Goal: Task Accomplishment & Management: Manage account settings

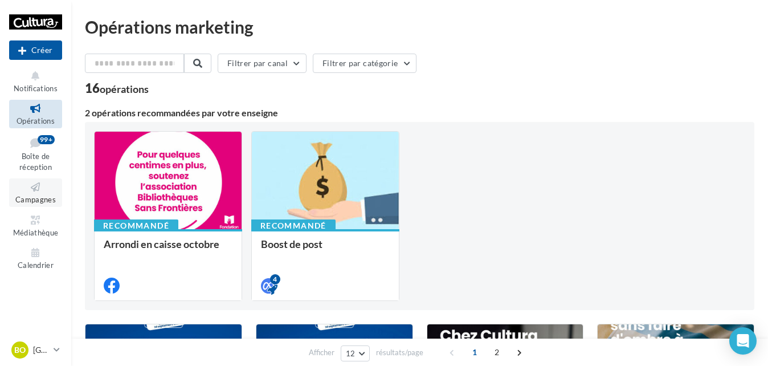
click at [35, 188] on icon at bounding box center [36, 187] width 46 height 13
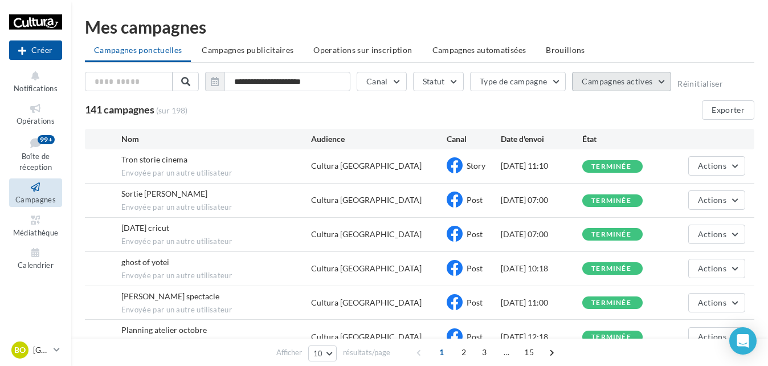
click at [639, 79] on span "Campagnes actives" at bounding box center [617, 81] width 71 height 10
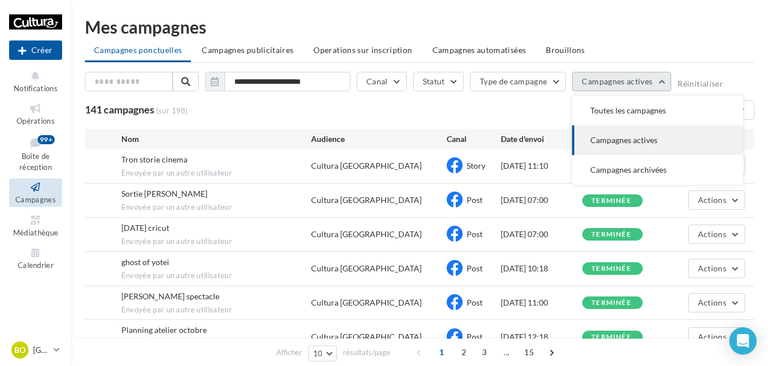
click at [642, 80] on span "Campagnes actives" at bounding box center [617, 81] width 71 height 10
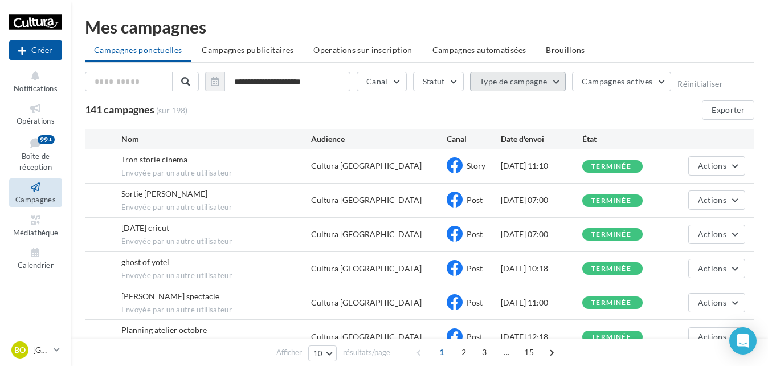
click at [555, 84] on button "Type de campagne" at bounding box center [518, 81] width 96 height 19
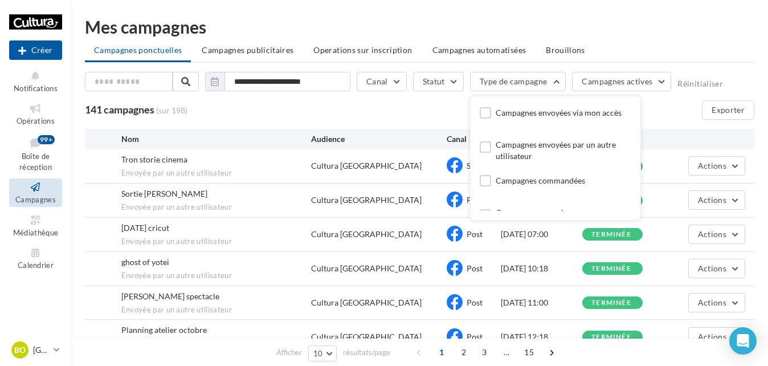
click at [710, 57] on ul "Campagnes ponctuelles Campagnes publicitaires Operations sur inscription Campag…" at bounding box center [419, 51] width 669 height 23
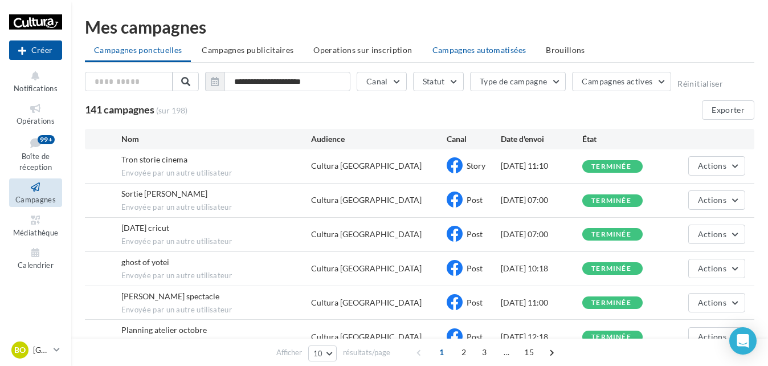
click at [450, 50] on span "Campagnes automatisées" at bounding box center [479, 50] width 94 height 10
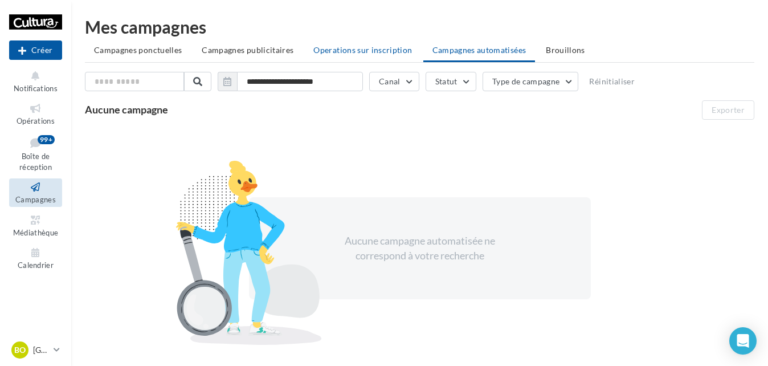
click at [367, 49] on span "Operations sur inscription" at bounding box center [362, 50] width 99 height 10
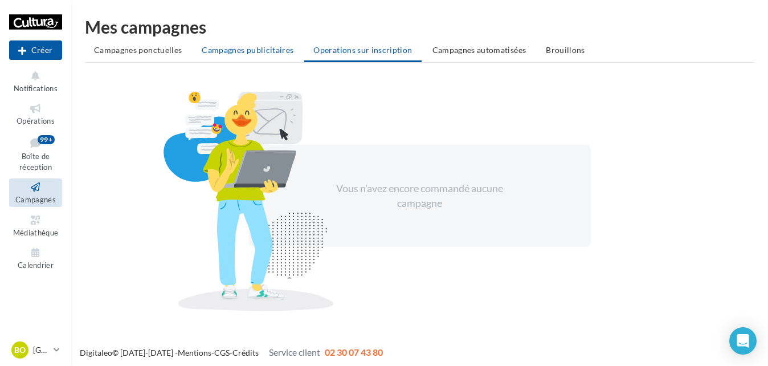
click at [275, 48] on span "Campagnes publicitaires" at bounding box center [248, 50] width 92 height 10
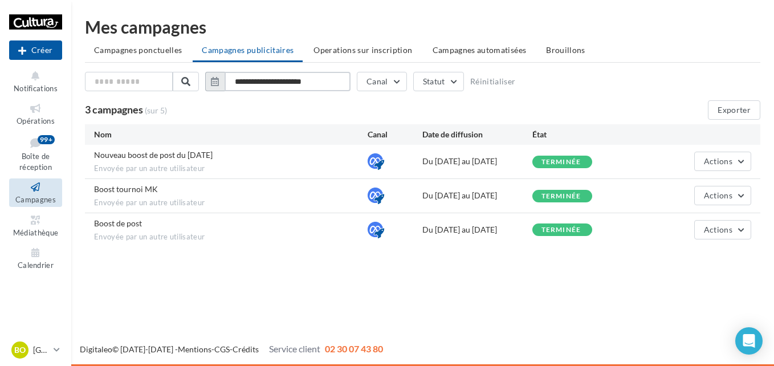
click at [293, 79] on input "**********" at bounding box center [287, 81] width 126 height 19
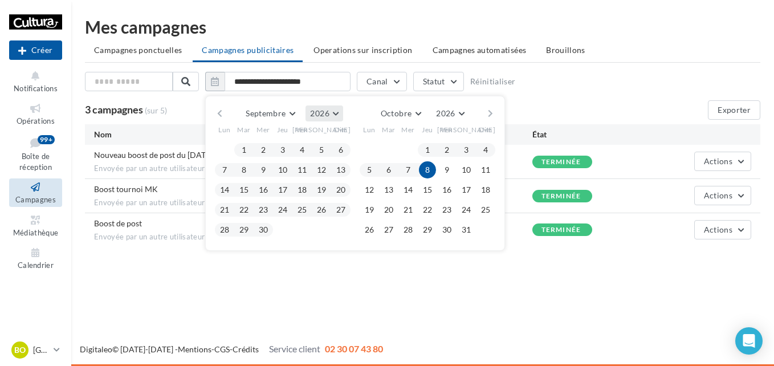
click at [334, 113] on button "2026" at bounding box center [323, 113] width 37 height 16
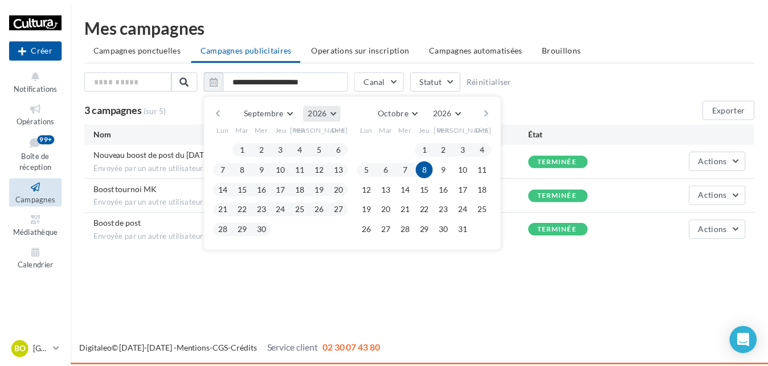
scroll to position [123, 0]
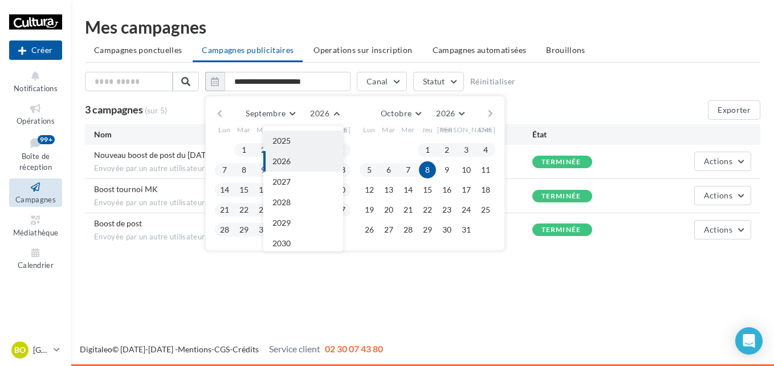
click at [301, 144] on button "2025" at bounding box center [303, 140] width 80 height 21
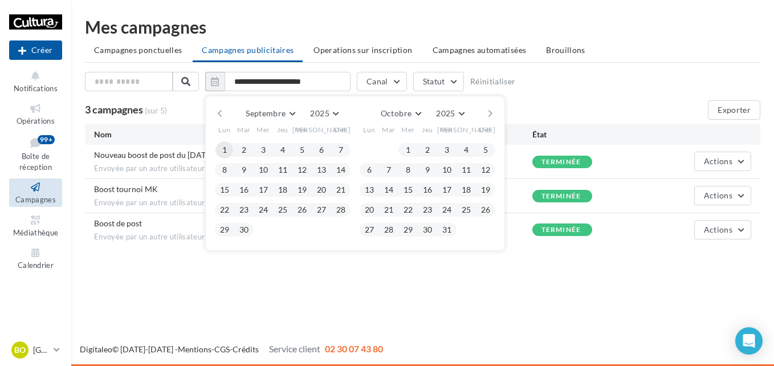
click at [222, 153] on button "1" at bounding box center [224, 149] width 17 height 17
click at [243, 235] on button "30" at bounding box center [243, 229] width 17 height 17
type input "**********"
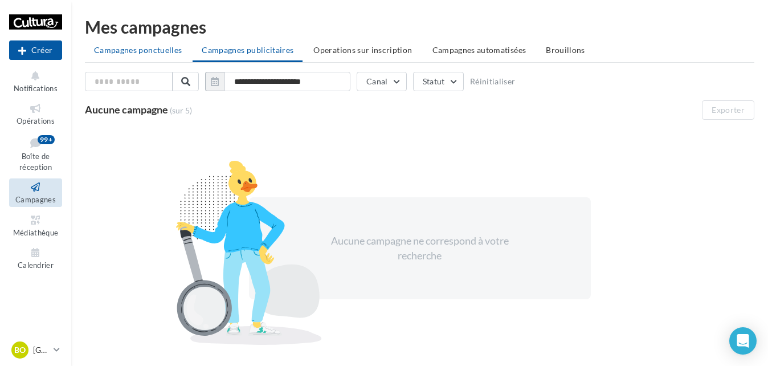
click at [146, 46] on span "Campagnes ponctuelles" at bounding box center [138, 50] width 88 height 10
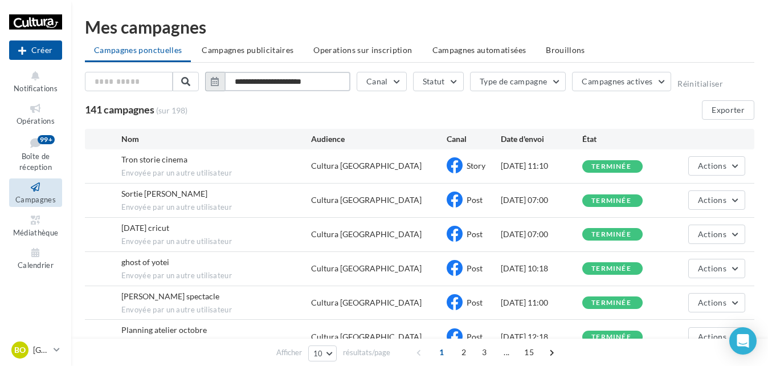
click at [289, 88] on input "**********" at bounding box center [287, 81] width 126 height 19
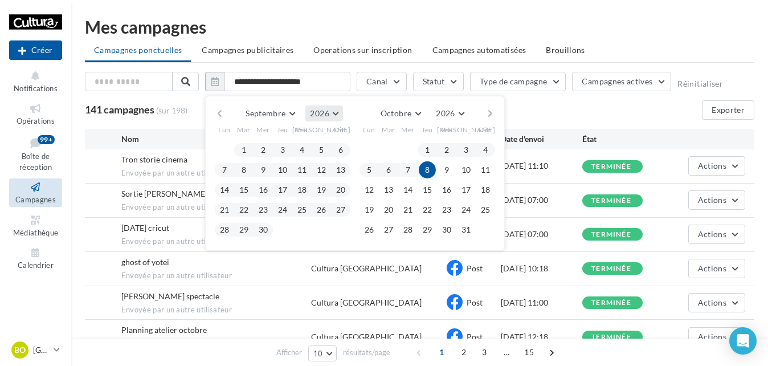
click at [321, 115] on span "2026" at bounding box center [319, 113] width 19 height 10
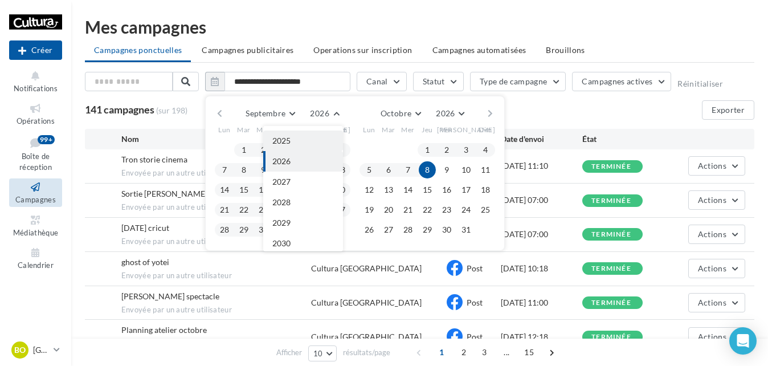
click at [305, 144] on button "2025" at bounding box center [303, 140] width 80 height 21
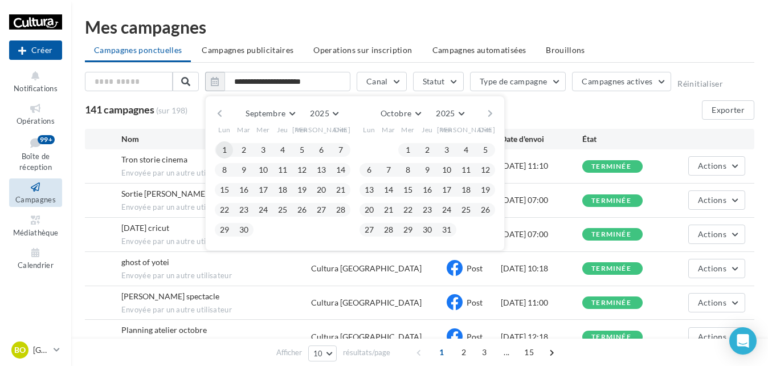
click at [226, 152] on button "1" at bounding box center [224, 149] width 17 height 17
click at [243, 238] on button "30" at bounding box center [243, 229] width 17 height 17
type input "**********"
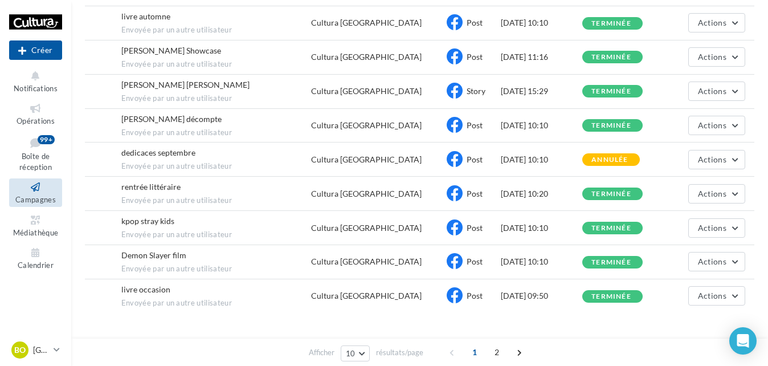
scroll to position [205, 0]
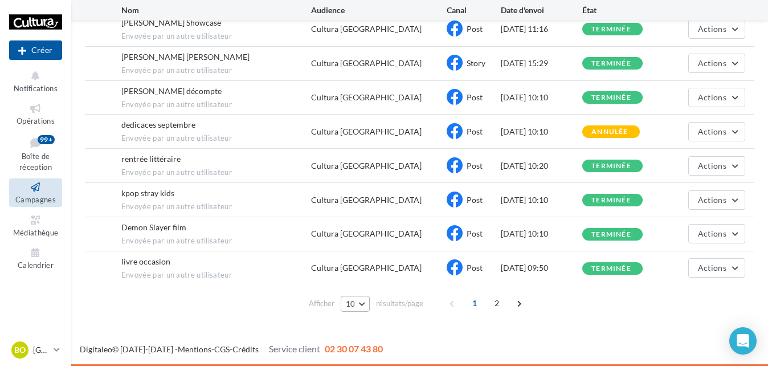
click at [363, 298] on button "10" at bounding box center [355, 304] width 29 height 16
click at [377, 281] on button "100" at bounding box center [381, 283] width 80 height 20
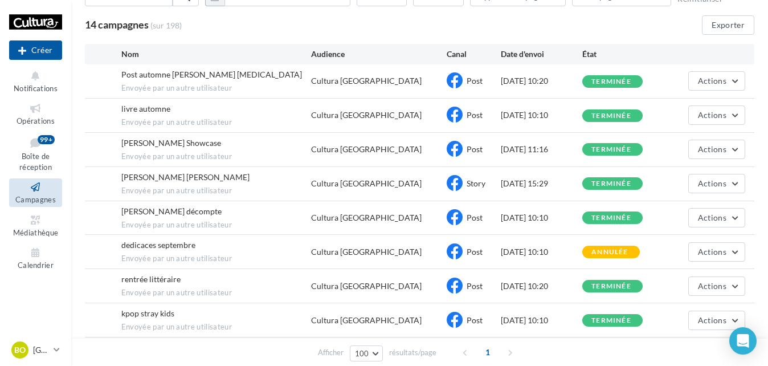
scroll to position [0, 0]
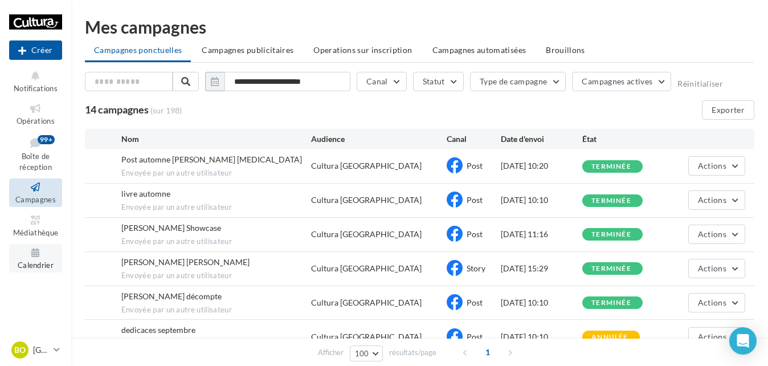
click at [41, 258] on icon at bounding box center [36, 252] width 46 height 13
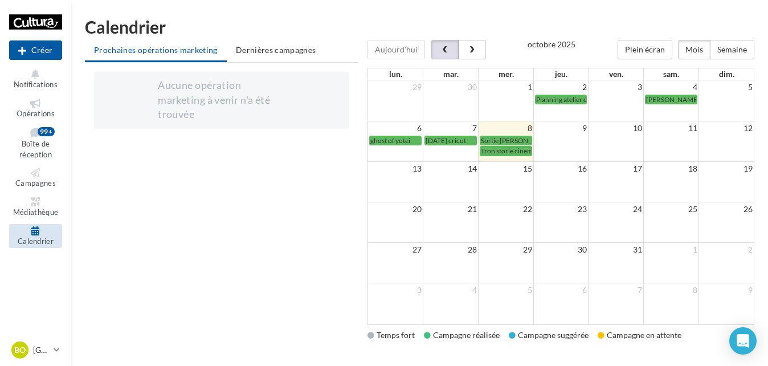
click at [433, 48] on button "button" at bounding box center [444, 49] width 27 height 19
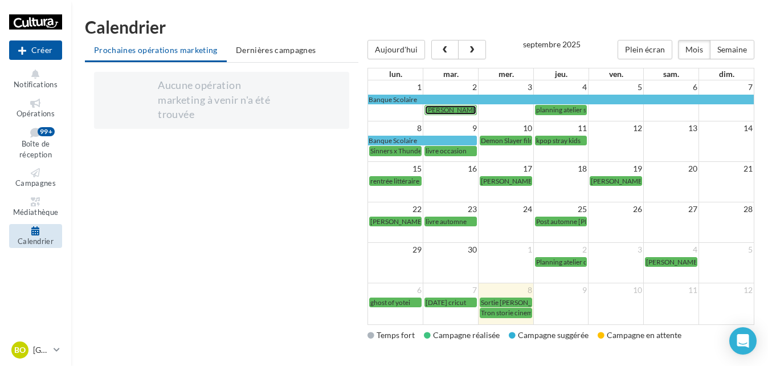
click at [436, 106] on span "[PERSON_NAME] - Showcase [DATE] - copie" at bounding box center [492, 109] width 132 height 9
